Goal: Navigation & Orientation: Find specific page/section

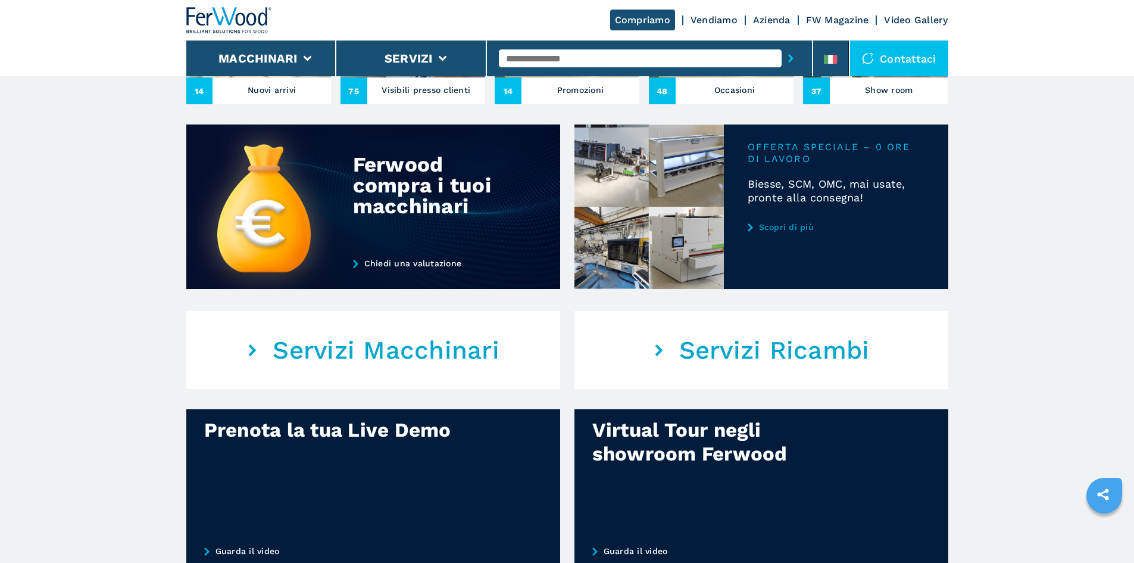
click at [781, 232] on link "Scopri di più" at bounding box center [836, 227] width 177 height 10
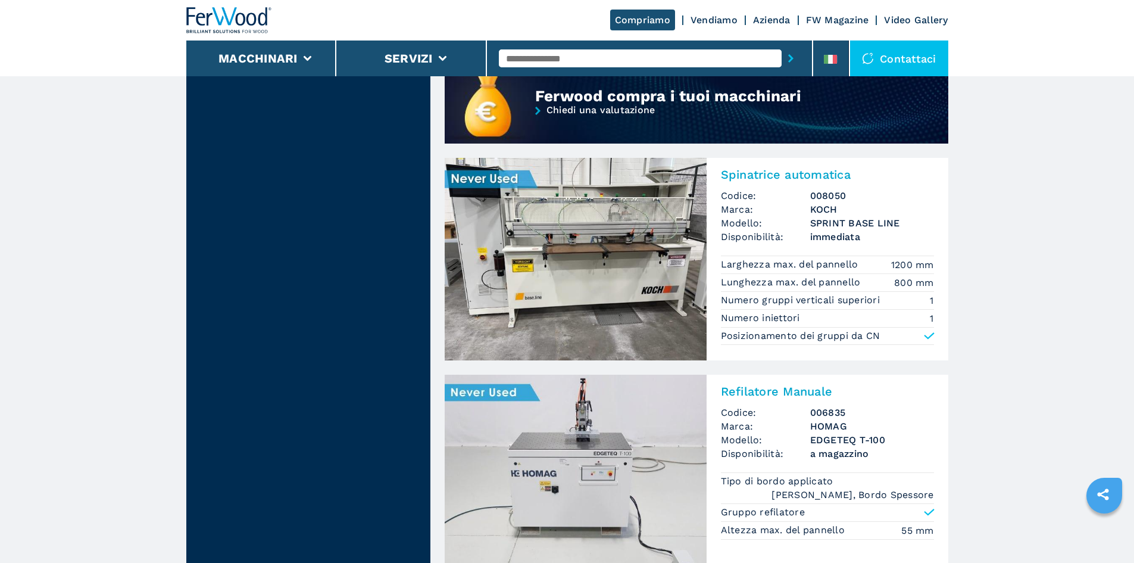
scroll to position [1072, 0]
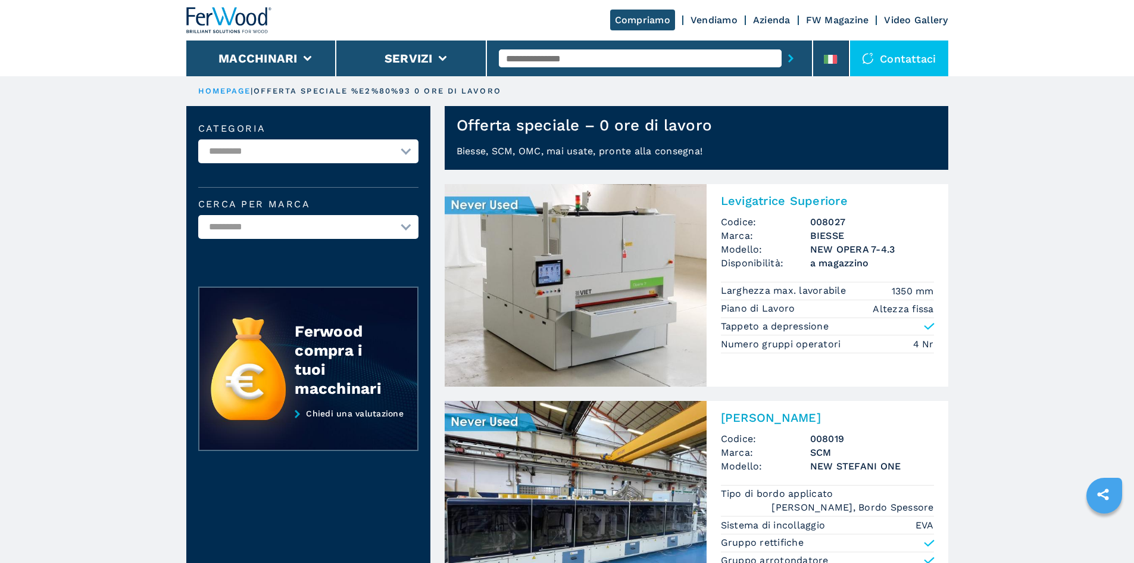
click at [228, 9] on img at bounding box center [229, 20] width 86 height 26
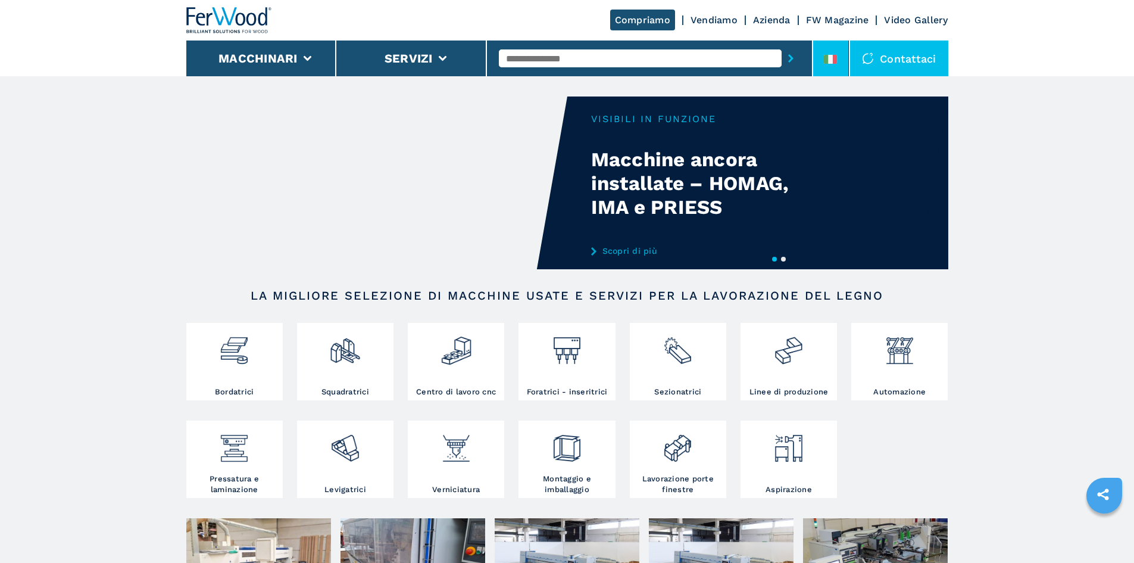
click at [828, 59] on icon at bounding box center [826, 59] width 5 height 9
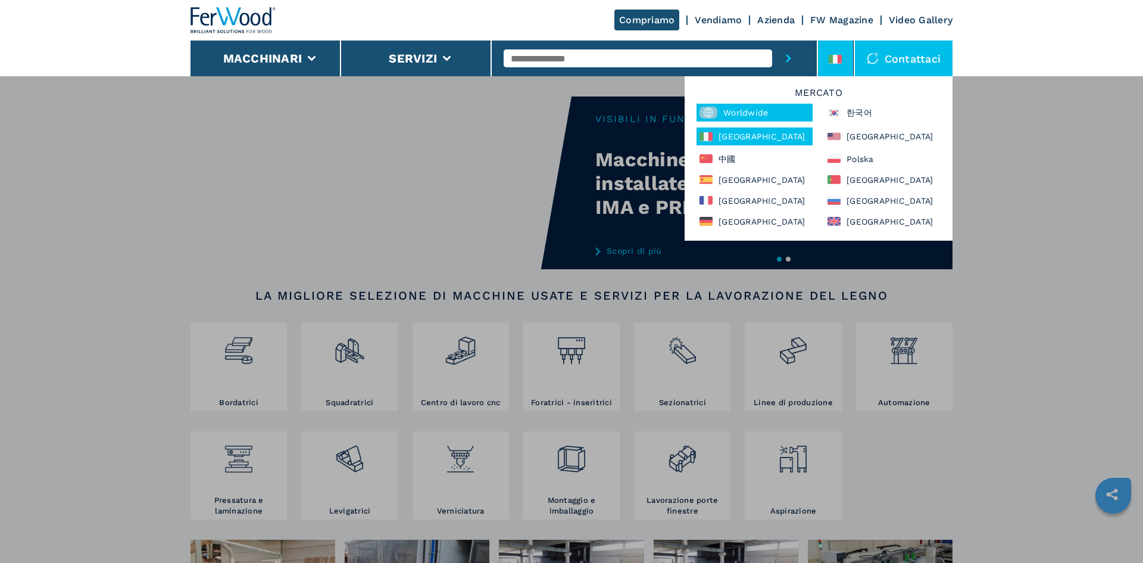
click at [748, 112] on div "Worldwide" at bounding box center [755, 113] width 116 height 18
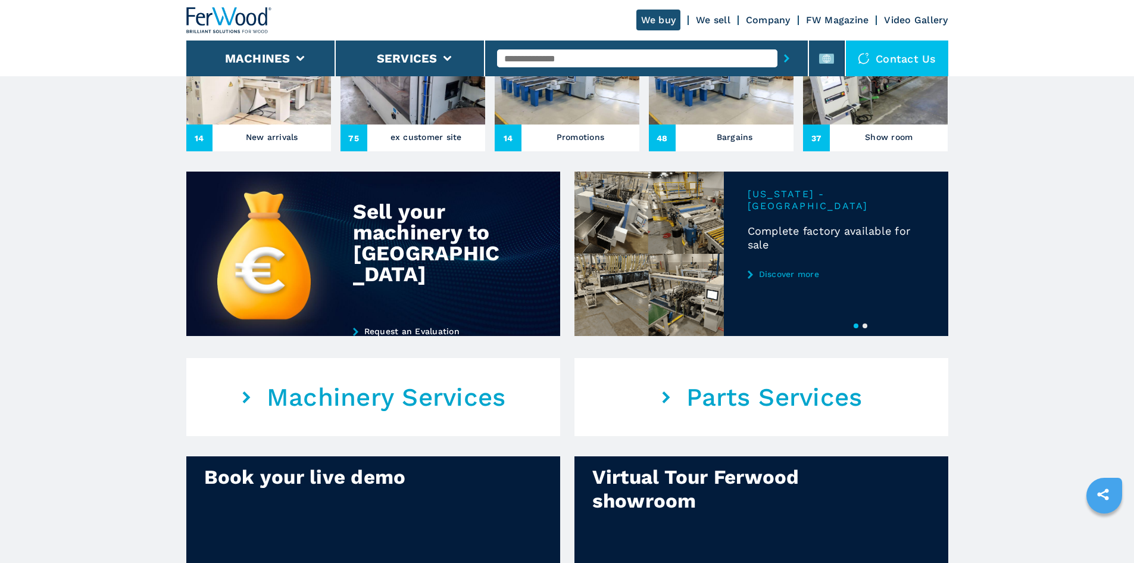
scroll to position [476, 0]
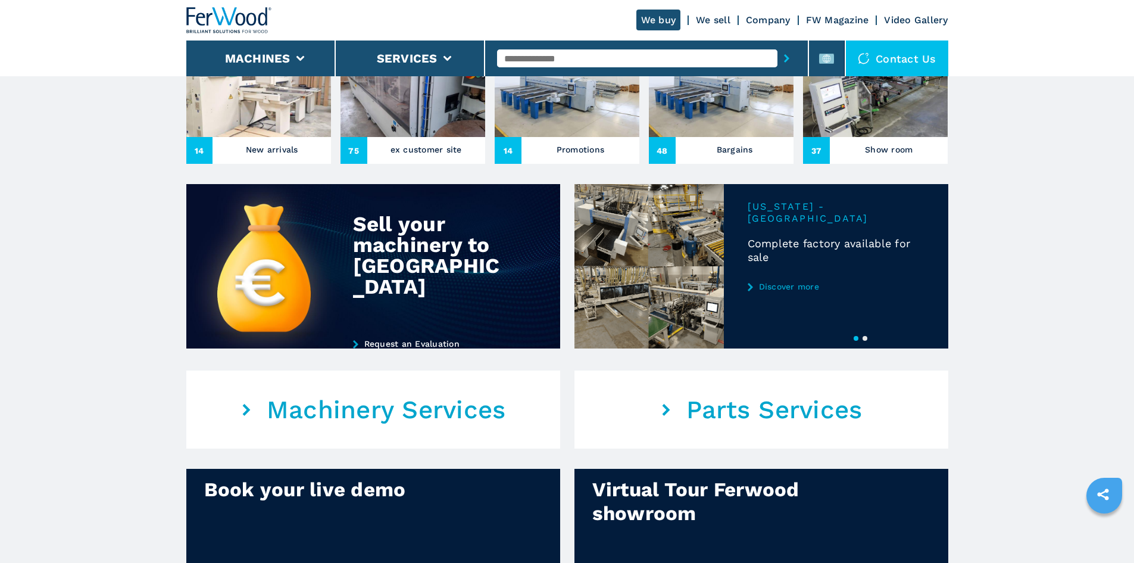
click at [866, 341] on button "2" at bounding box center [865, 338] width 5 height 5
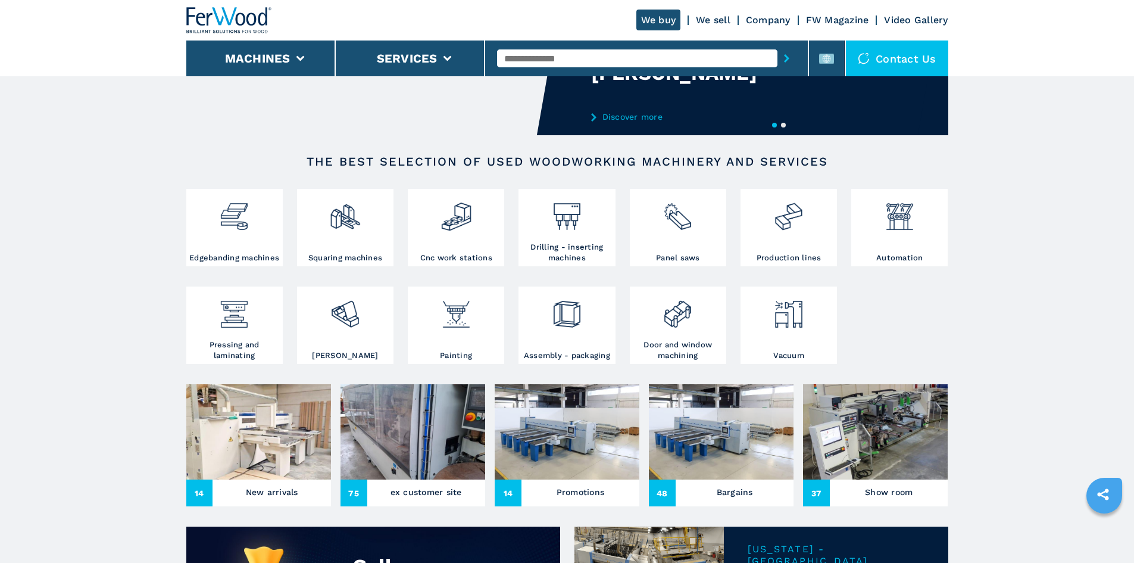
scroll to position [7, 0]
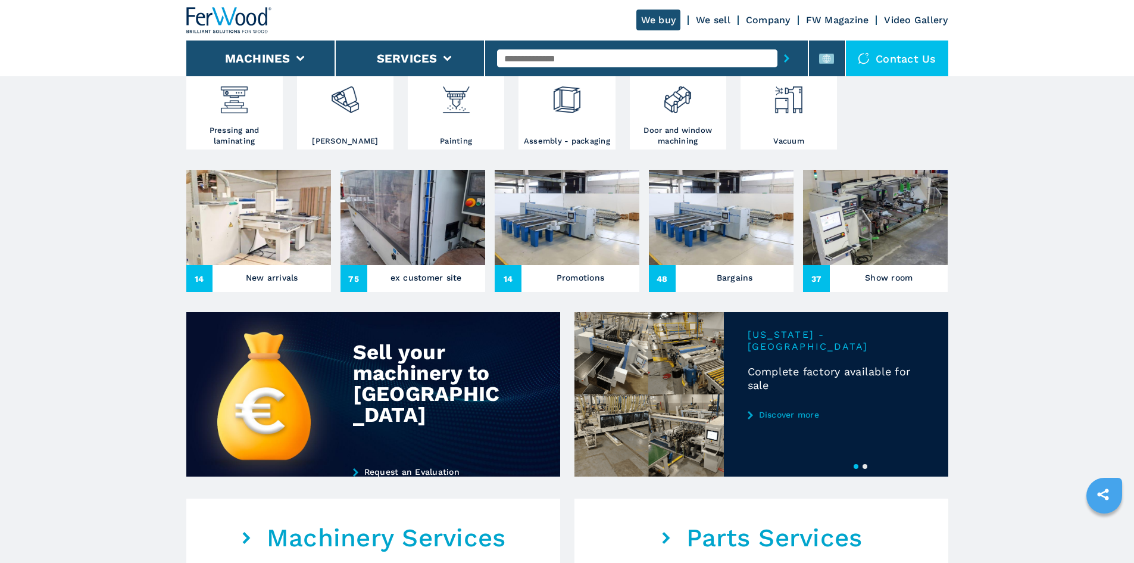
scroll to position [357, 0]
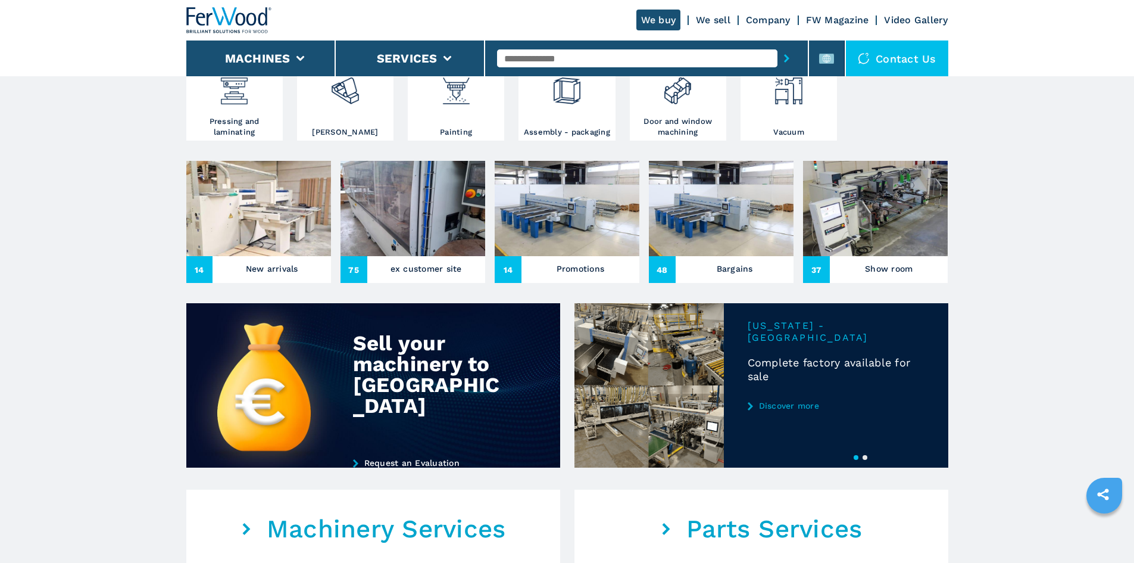
click at [864, 460] on button "2" at bounding box center [865, 457] width 5 height 5
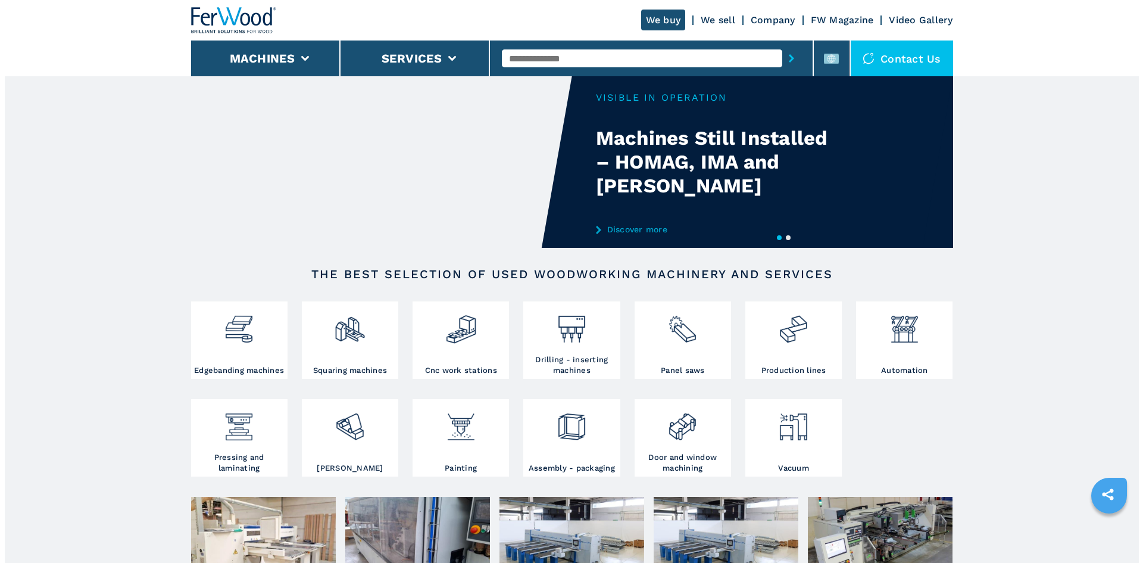
scroll to position [0, 0]
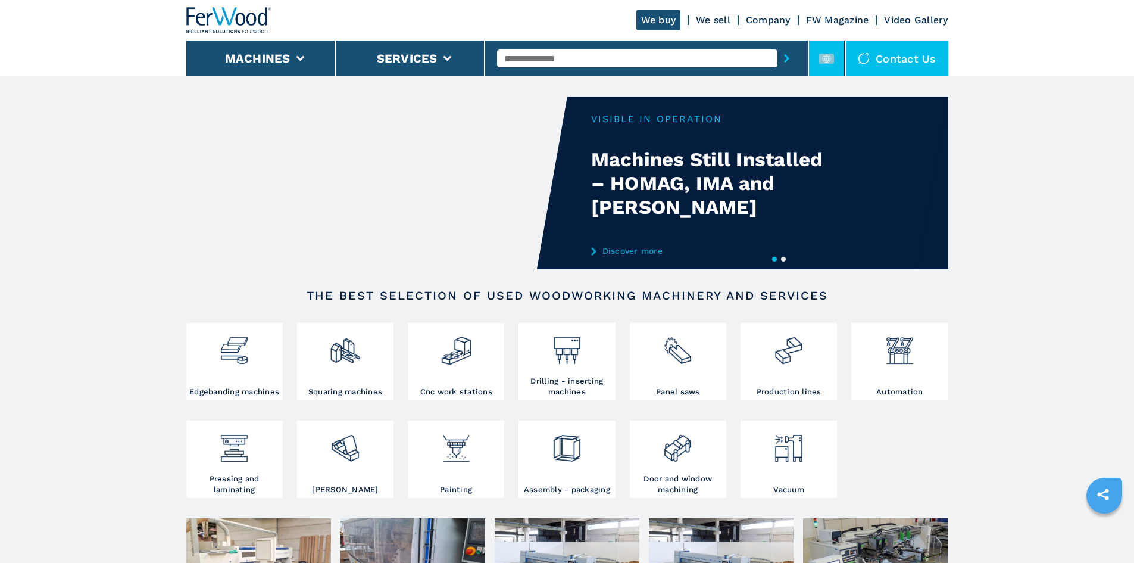
click at [837, 70] on li at bounding box center [827, 58] width 36 height 36
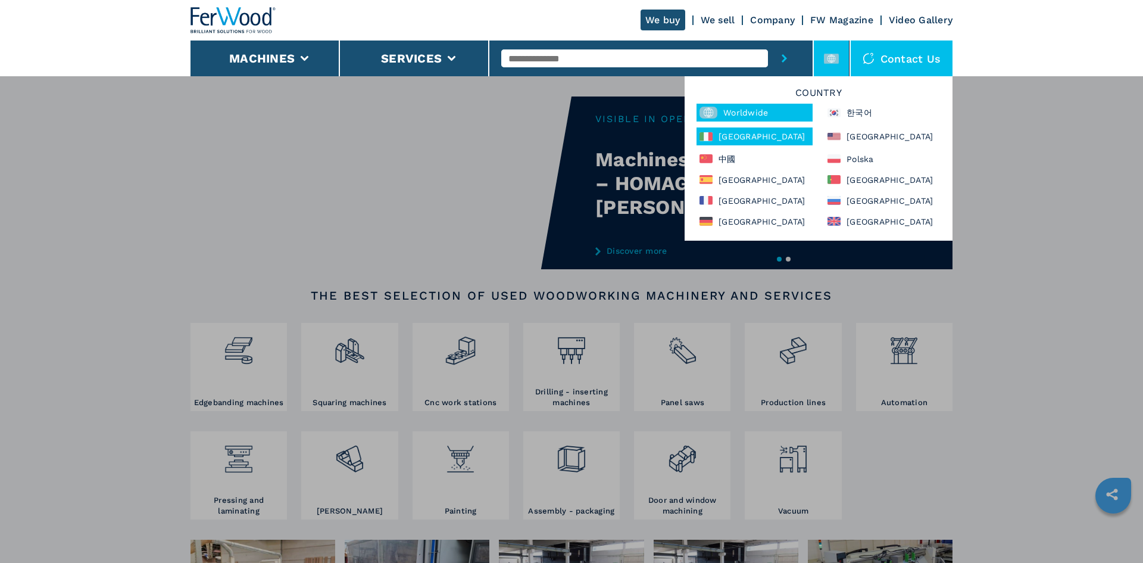
click at [738, 135] on div "Italia" at bounding box center [755, 136] width 116 height 18
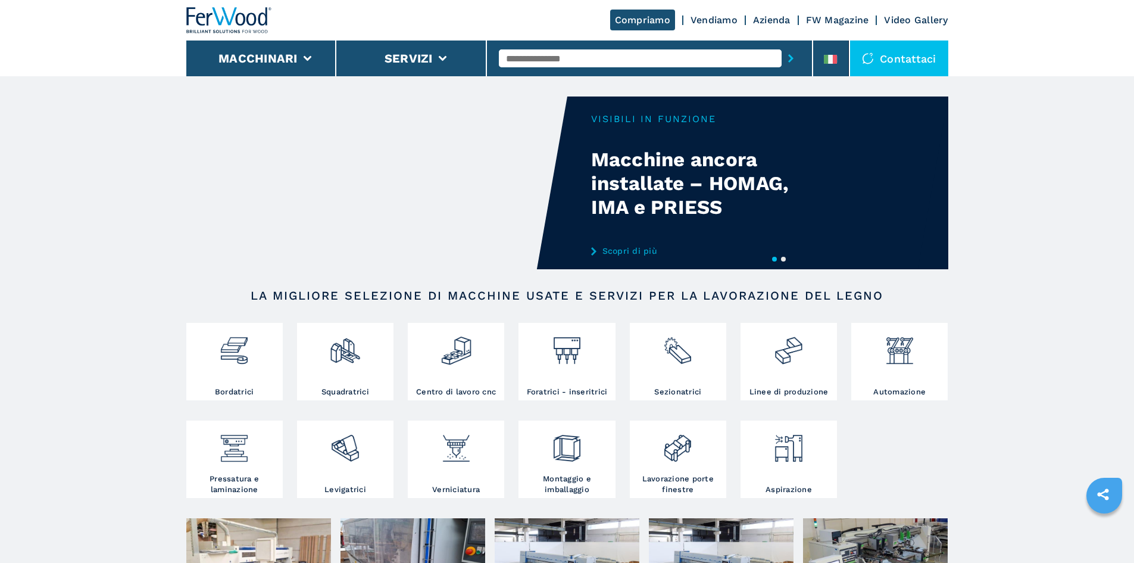
click at [250, 22] on img at bounding box center [229, 20] width 86 height 26
click at [825, 49] on li at bounding box center [831, 58] width 36 height 36
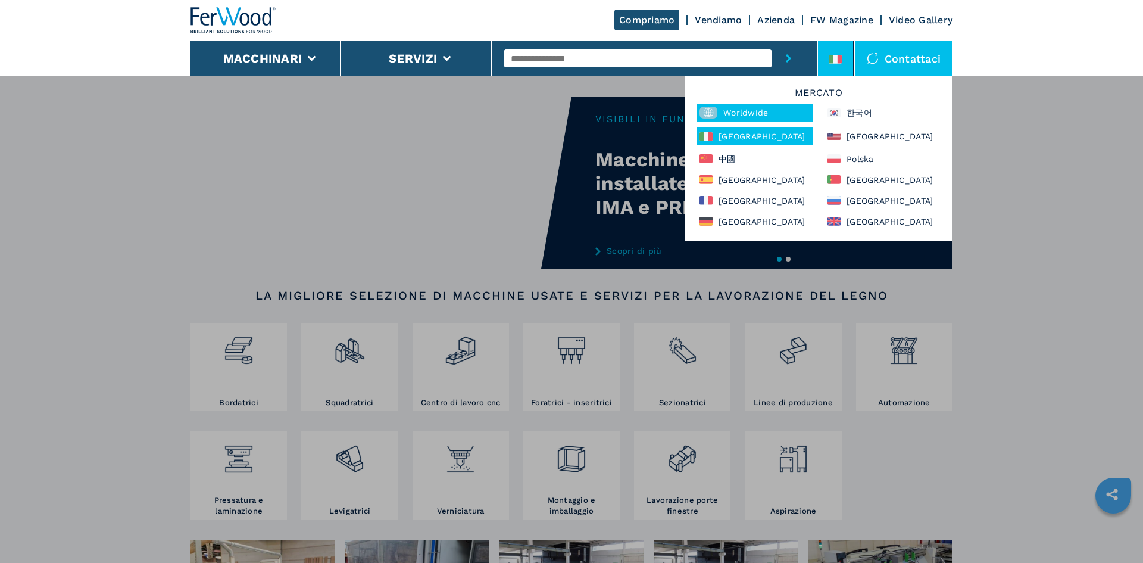
click at [790, 111] on div "Worldwide" at bounding box center [755, 113] width 116 height 18
